Goal: Task Accomplishment & Management: Manage account settings

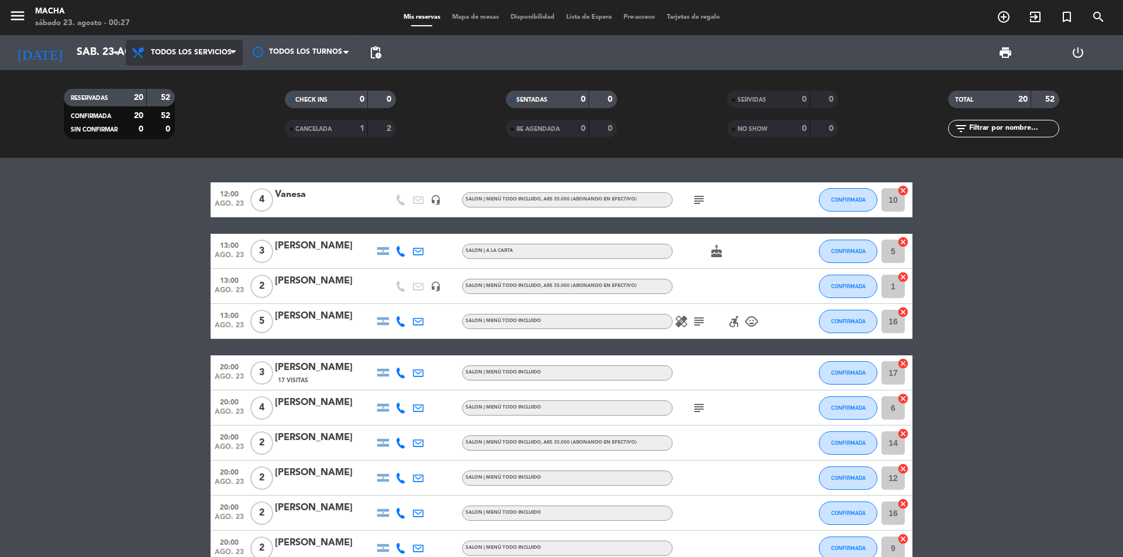
click at [216, 59] on span "Todos los servicios" at bounding box center [184, 53] width 117 height 26
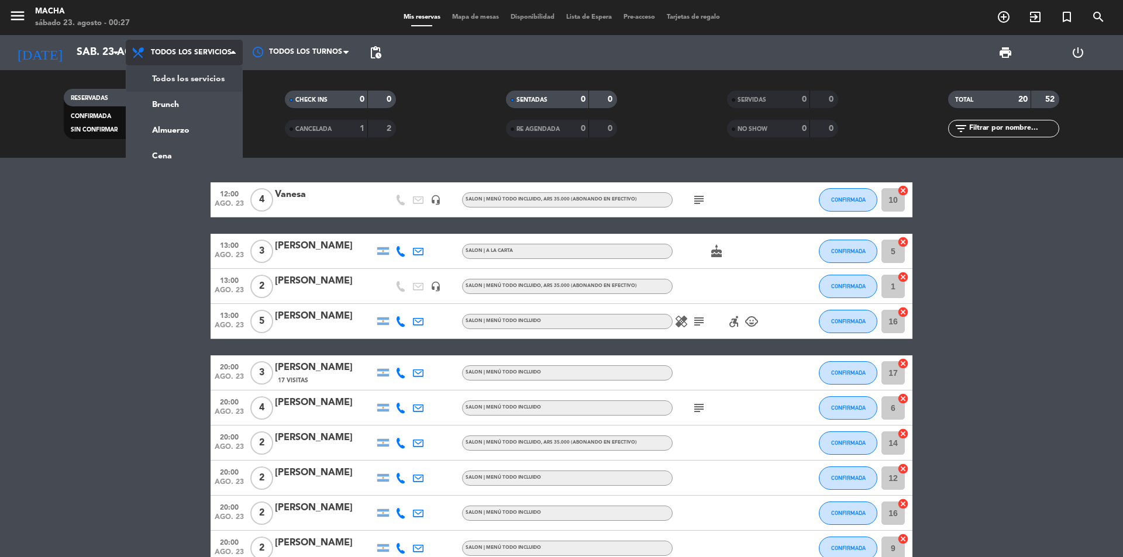
click at [216, 59] on span "Todos los servicios" at bounding box center [184, 53] width 117 height 26
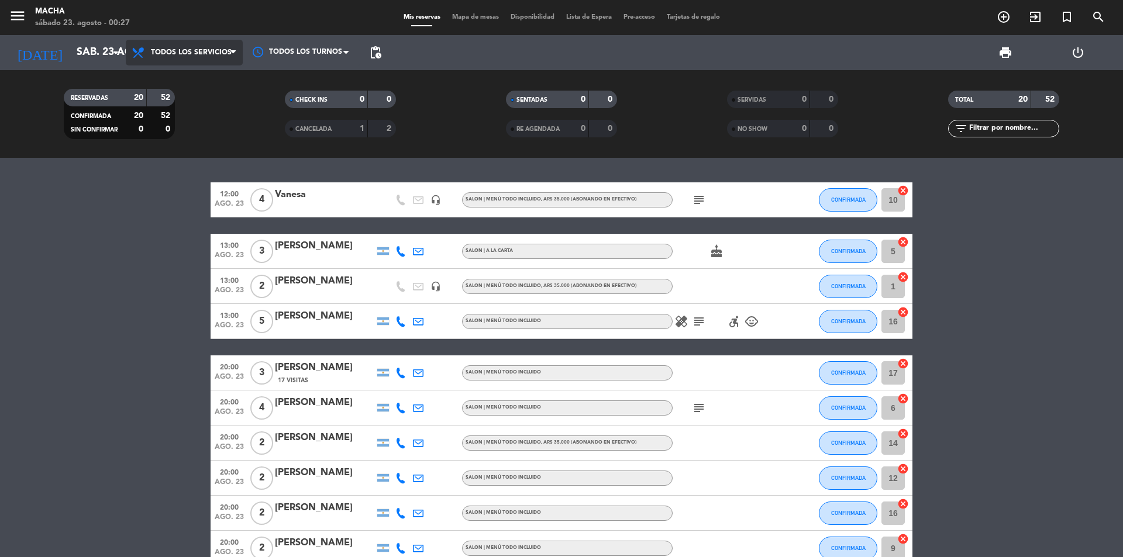
click at [216, 59] on span "Todos los servicios" at bounding box center [184, 53] width 117 height 26
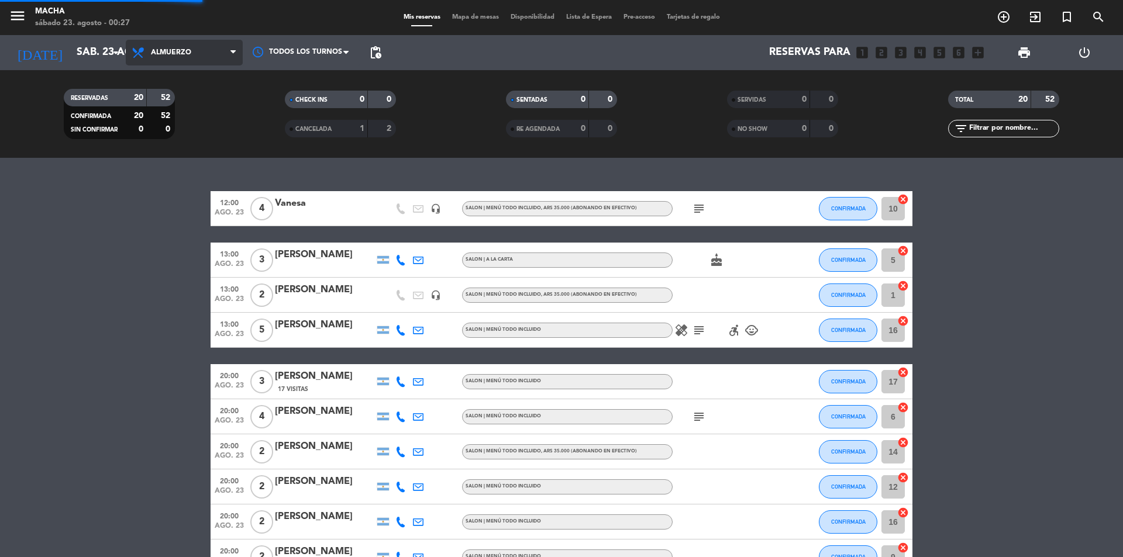
click at [206, 128] on div "menu Macha [DATE] 23. agosto - 00:27 Mis reservas Mapa de mesas Disponibilidad …" at bounding box center [561, 79] width 1123 height 158
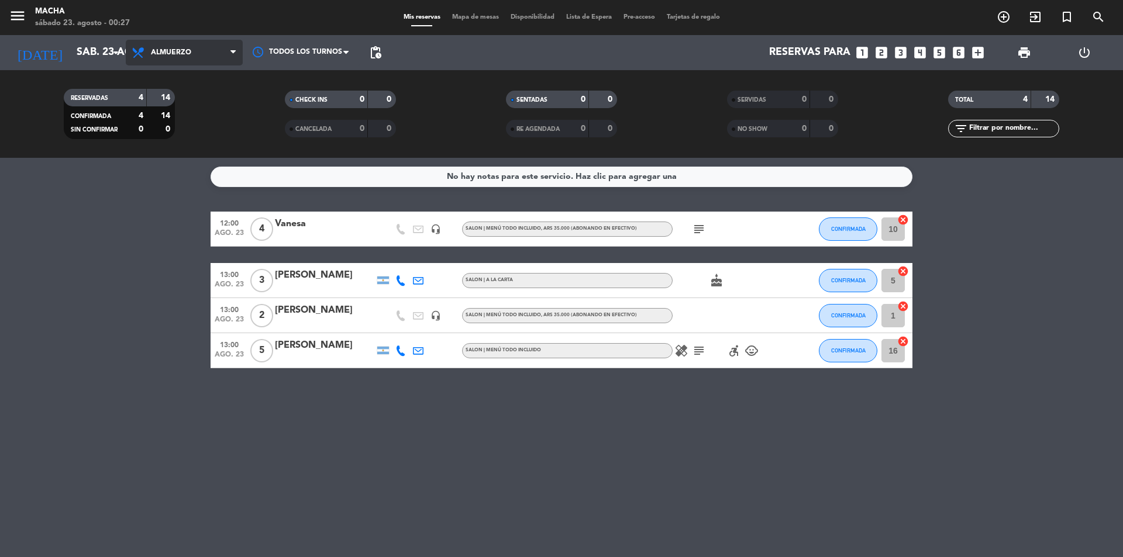
click at [174, 56] on span "Almuerzo" at bounding box center [171, 53] width 40 height 8
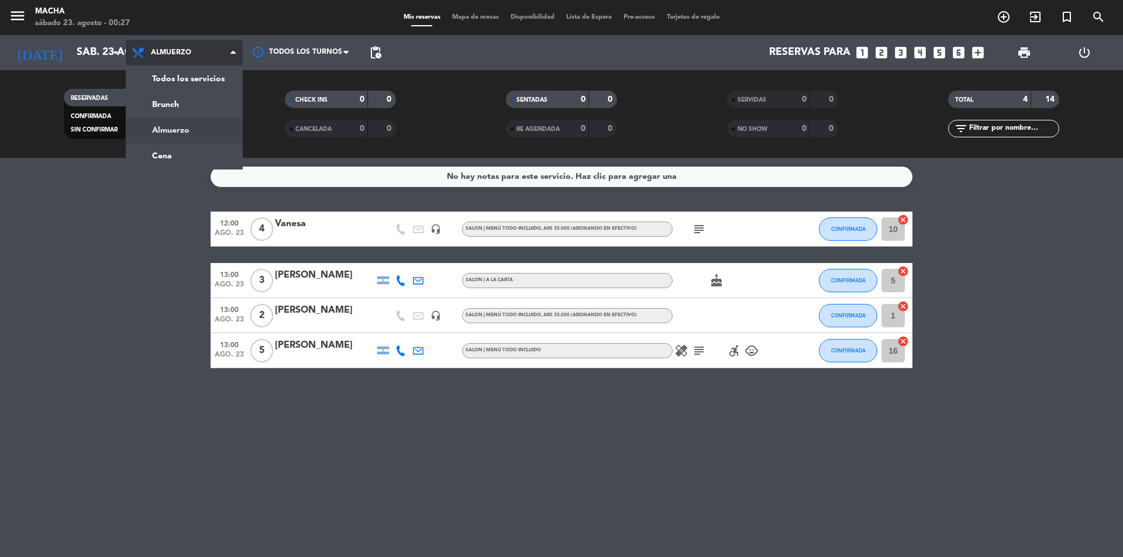
click at [174, 56] on span "Almuerzo" at bounding box center [171, 53] width 40 height 8
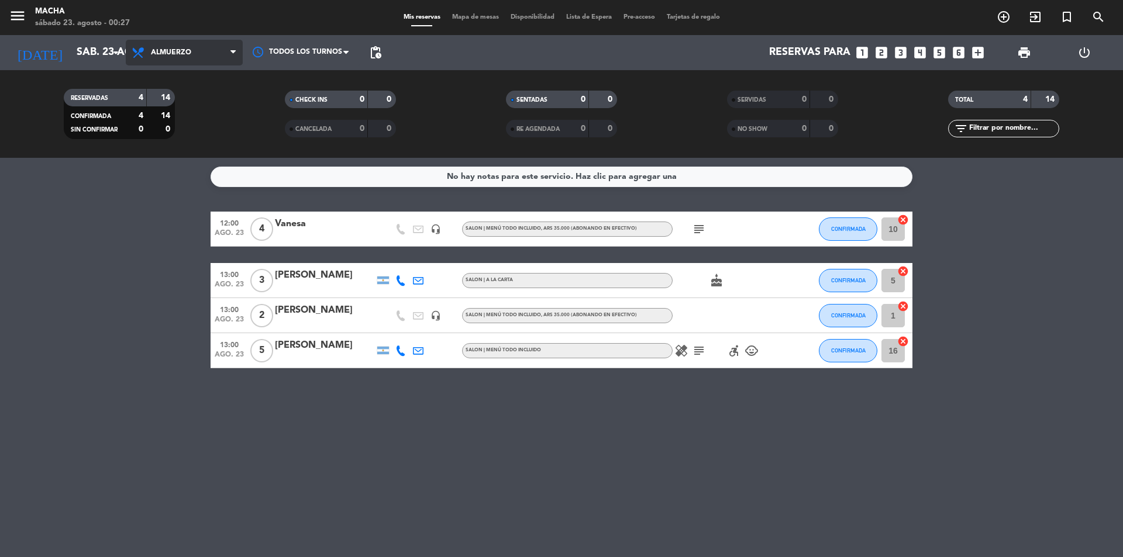
click at [174, 56] on span "Almuerzo" at bounding box center [171, 53] width 40 height 8
click at [724, 315] on div at bounding box center [725, 315] width 105 height 35
click at [691, 235] on span "subject" at bounding box center [699, 229] width 18 height 14
click at [703, 227] on icon "subject" at bounding box center [699, 229] width 14 height 14
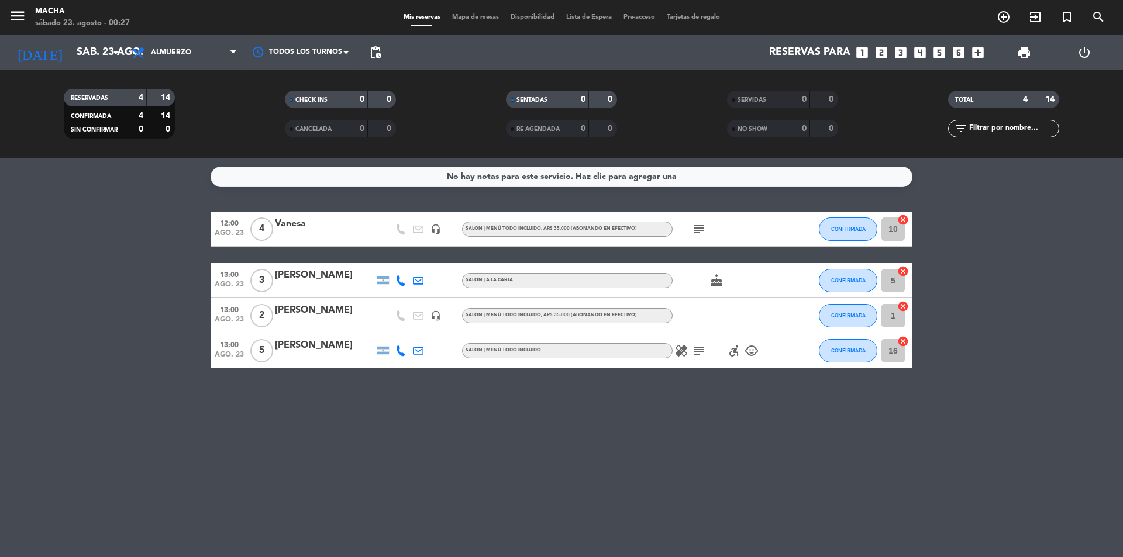
click at [698, 354] on icon "subject" at bounding box center [699, 351] width 14 height 14
click at [204, 45] on span "Almuerzo" at bounding box center [184, 53] width 117 height 26
click at [186, 147] on div "menu Macha [DATE] 23. agosto - 00:27 Mis reservas Mapa de mesas Disponibilidad …" at bounding box center [561, 79] width 1123 height 158
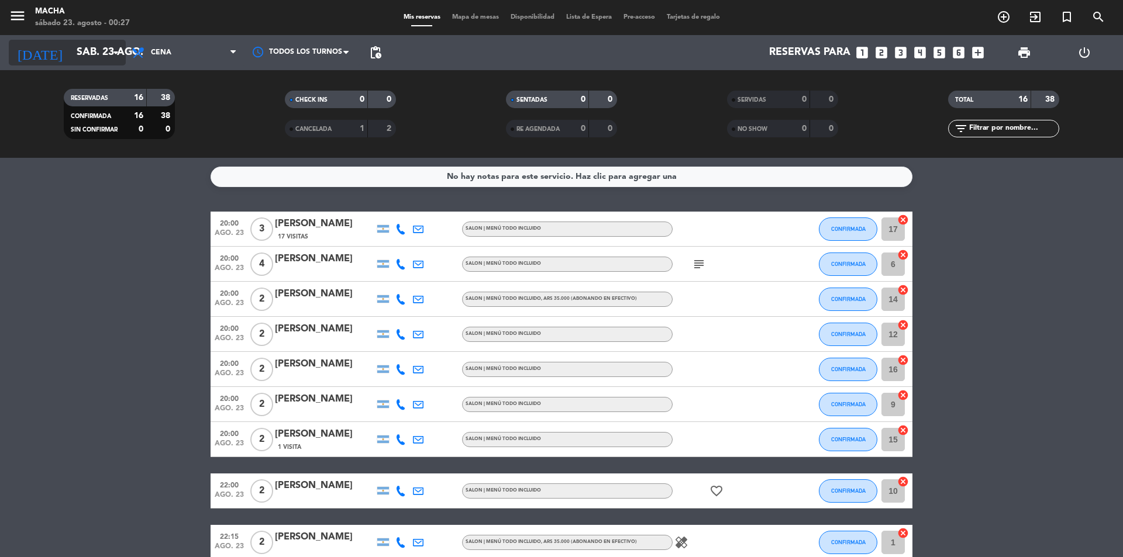
click at [93, 50] on input "sáb. 23 ago." at bounding box center [139, 52] width 136 height 23
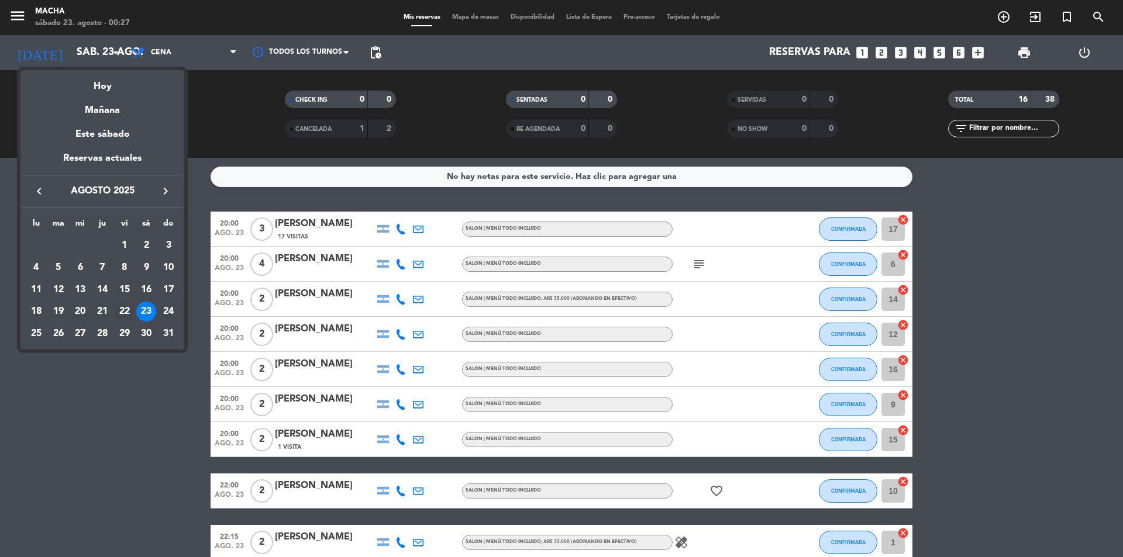
click at [126, 316] on div "22" at bounding box center [125, 312] width 20 height 20
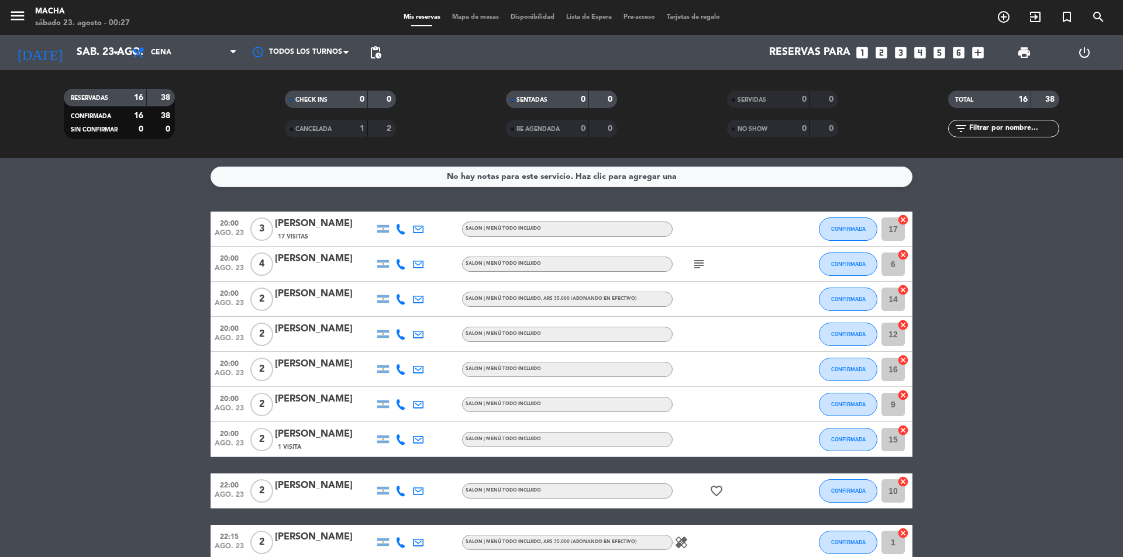
type input "vie. 22 ago."
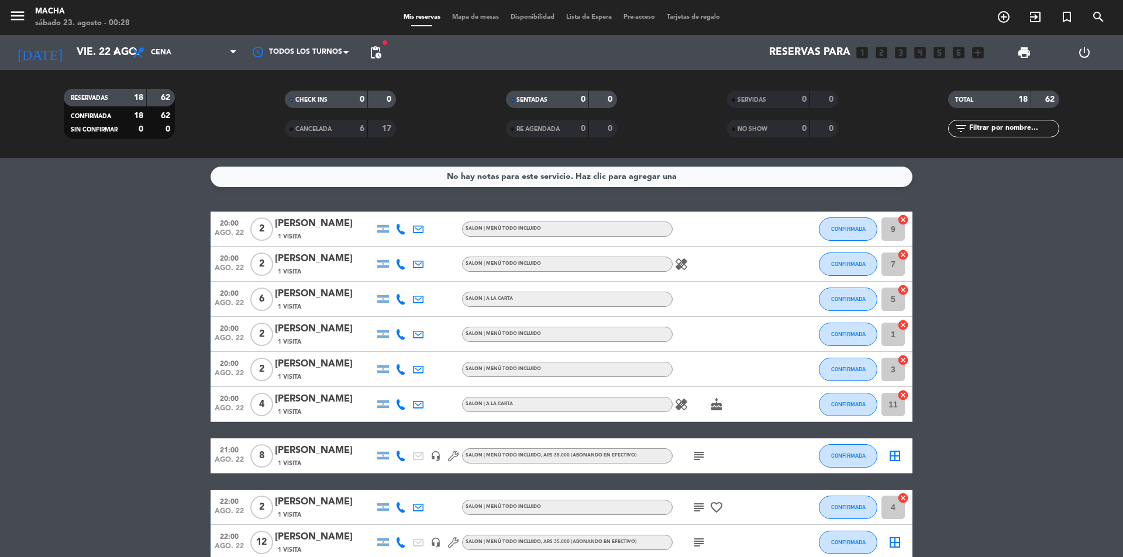
click at [335, 129] on div "CANCELADA" at bounding box center [315, 128] width 54 height 13
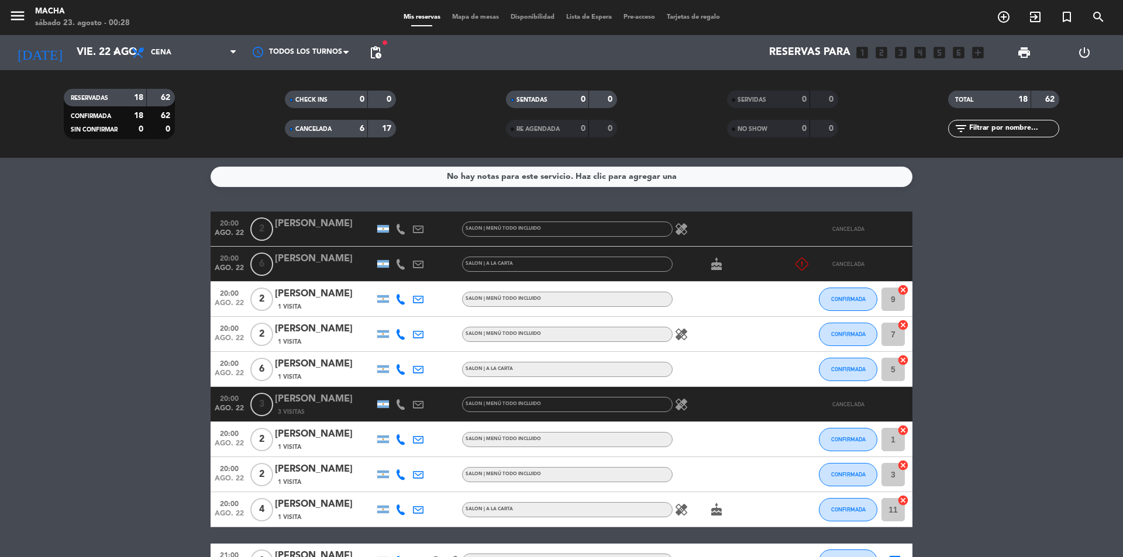
click at [335, 129] on div "CANCELADA" at bounding box center [315, 128] width 54 height 13
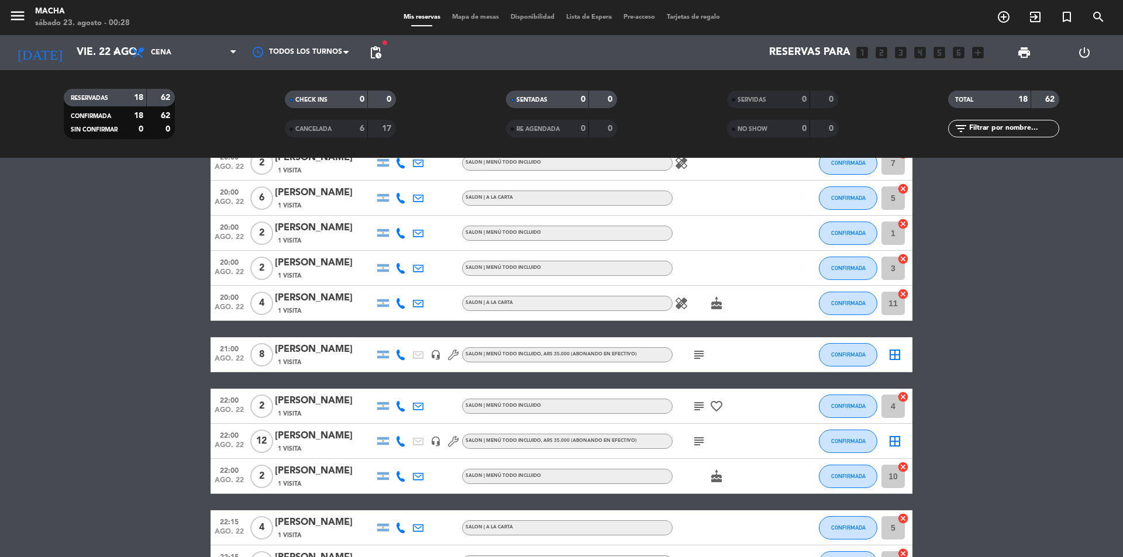
scroll to position [117, 0]
